Goal: Find specific page/section: Find specific page/section

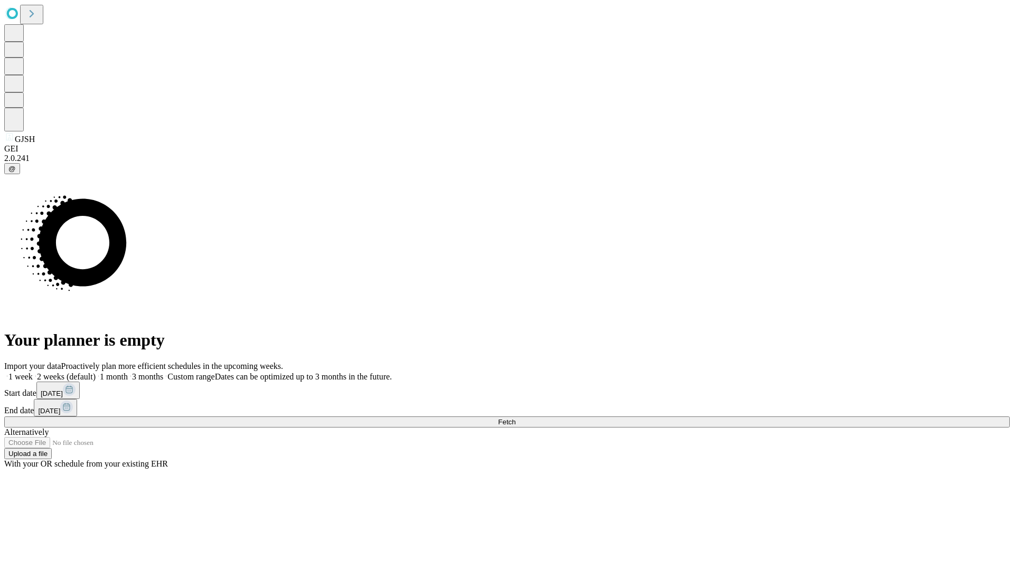
click at [516, 418] on span "Fetch" at bounding box center [506, 422] width 17 height 8
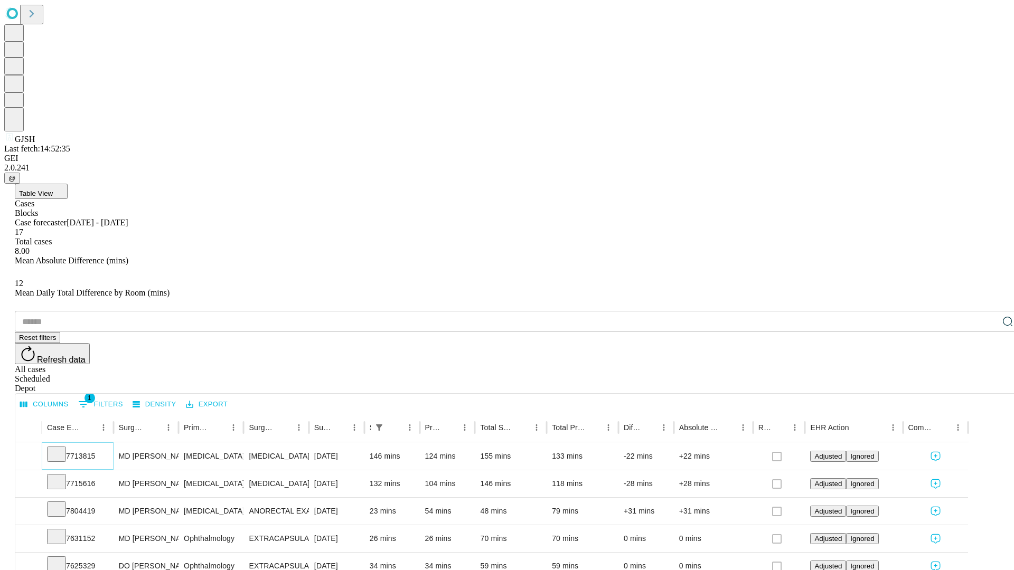
click at [62, 448] on icon at bounding box center [56, 453] width 11 height 11
